Goal: Check status

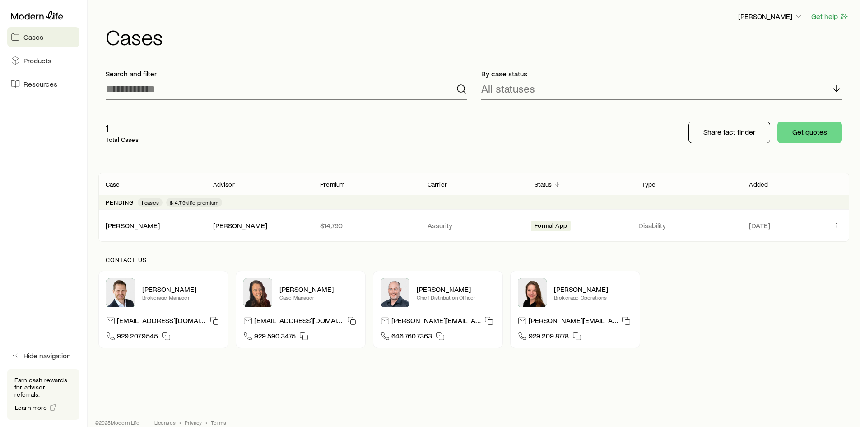
drag, startPoint x: 261, startPoint y: 88, endPoint x: 705, endPoint y: 56, distance: 444.9
click at [355, 81] on div "Search and filter By case status All statuses 1 Total Cases Share fact finder G…" at bounding box center [474, 110] width 772 height 96
click at [263, 56] on div "[PERSON_NAME] Get help Cases" at bounding box center [473, 29] width 751 height 58
click at [795, 20] on icon "button" at bounding box center [798, 16] width 9 height 9
drag, startPoint x: 639, startPoint y: 13, endPoint x: 475, endPoint y: 70, distance: 173.4
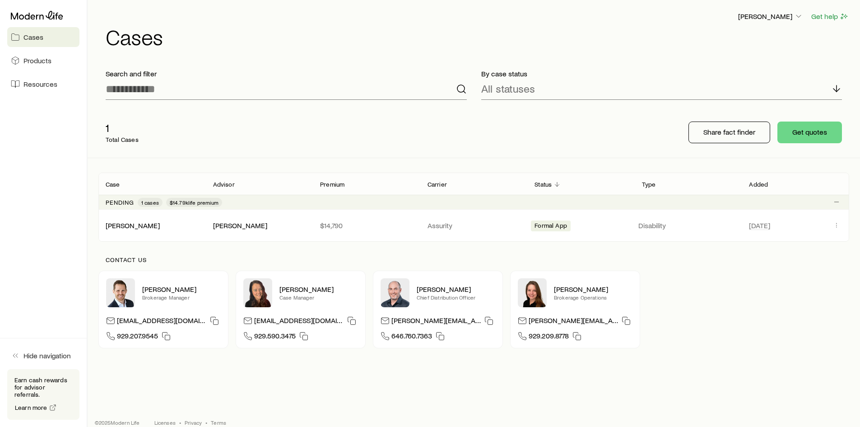
click at [639, 14] on div "[PERSON_NAME] Get help" at bounding box center [477, 16] width 743 height 11
click at [200, 223] on div "[PERSON_NAME]" at bounding box center [151, 225] width 107 height 9
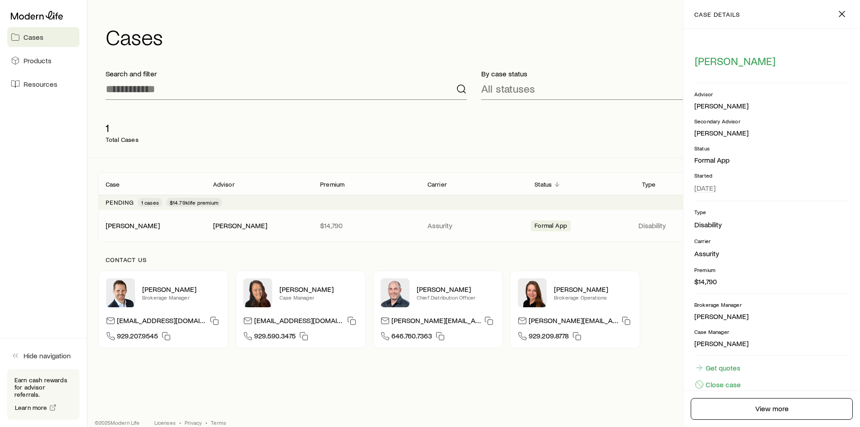
scroll to position [17, 0]
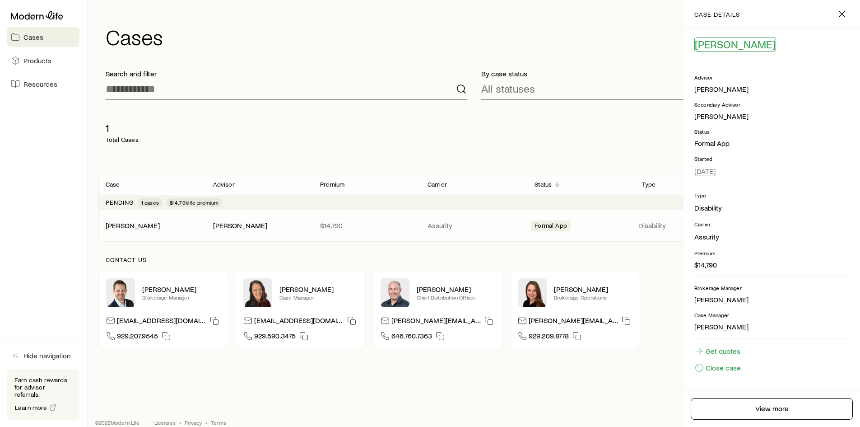
click at [710, 48] on span "[PERSON_NAME]" at bounding box center [735, 44] width 81 height 13
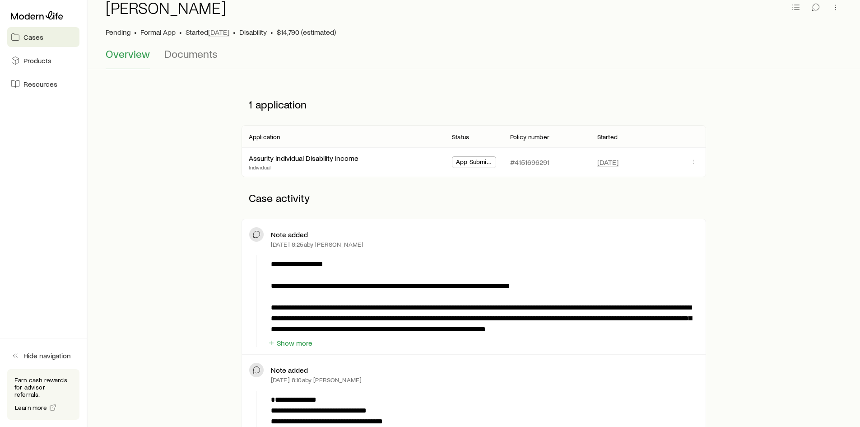
scroll to position [90, 0]
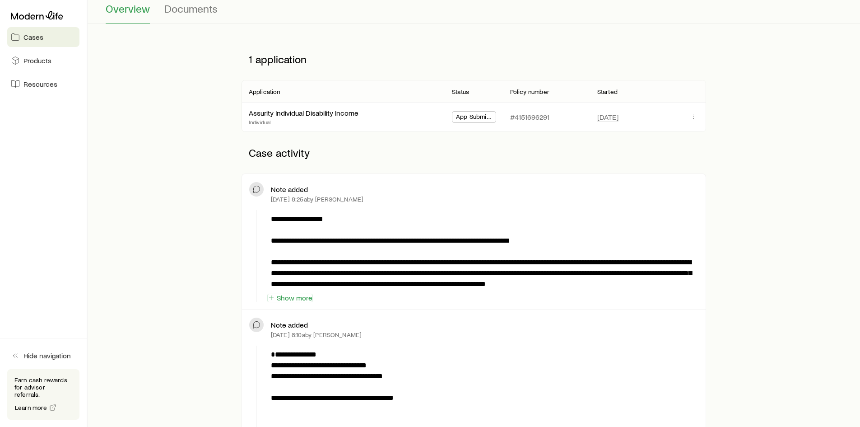
click at [288, 293] on button "Show more" at bounding box center [290, 297] width 46 height 9
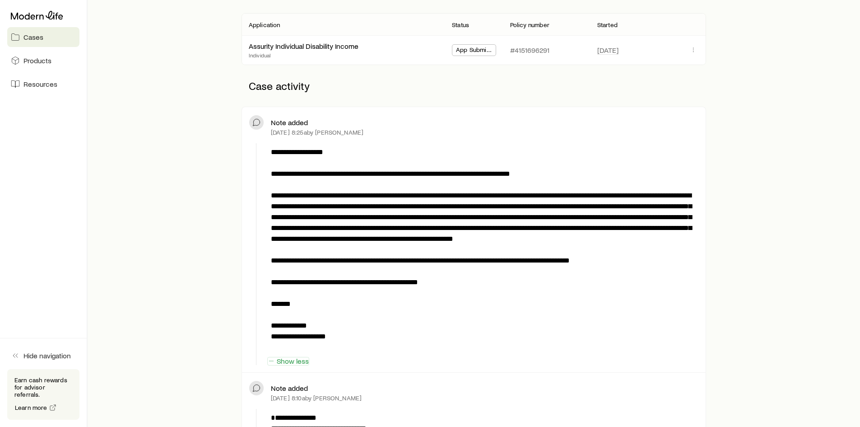
scroll to position [181, 0]
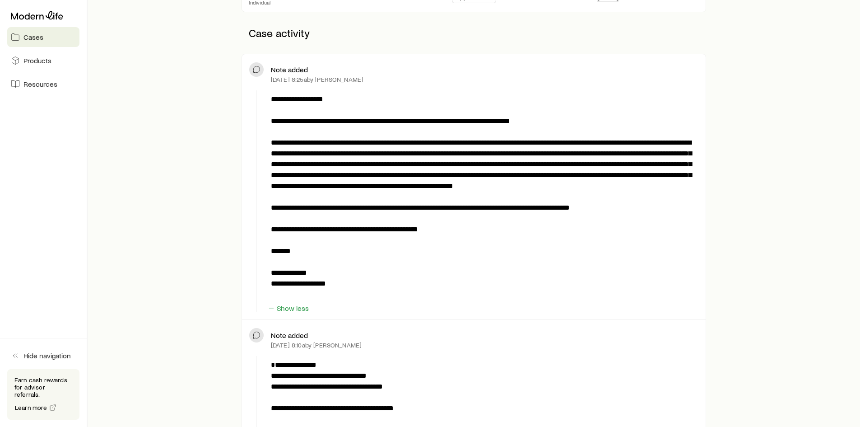
scroll to position [226, 0]
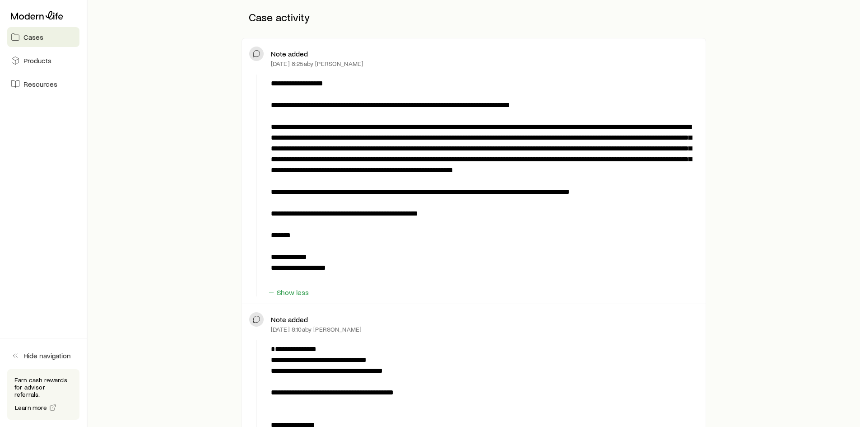
click at [595, 210] on p "**********" at bounding box center [483, 181] width 424 height 206
click at [466, 229] on p "**********" at bounding box center [483, 181] width 424 height 206
